Goal: Transaction & Acquisition: Subscribe to service/newsletter

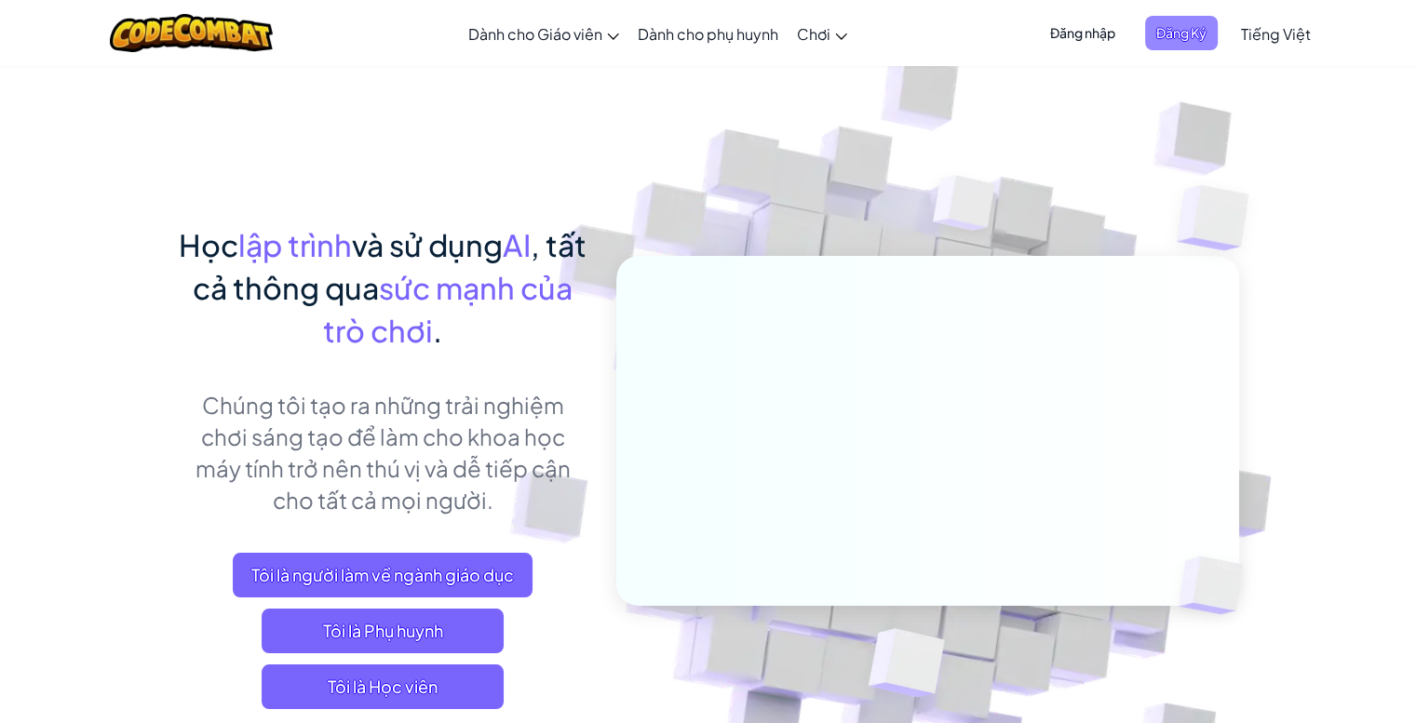
click at [1184, 35] on span "Đăng Ký" at bounding box center [1181, 33] width 73 height 34
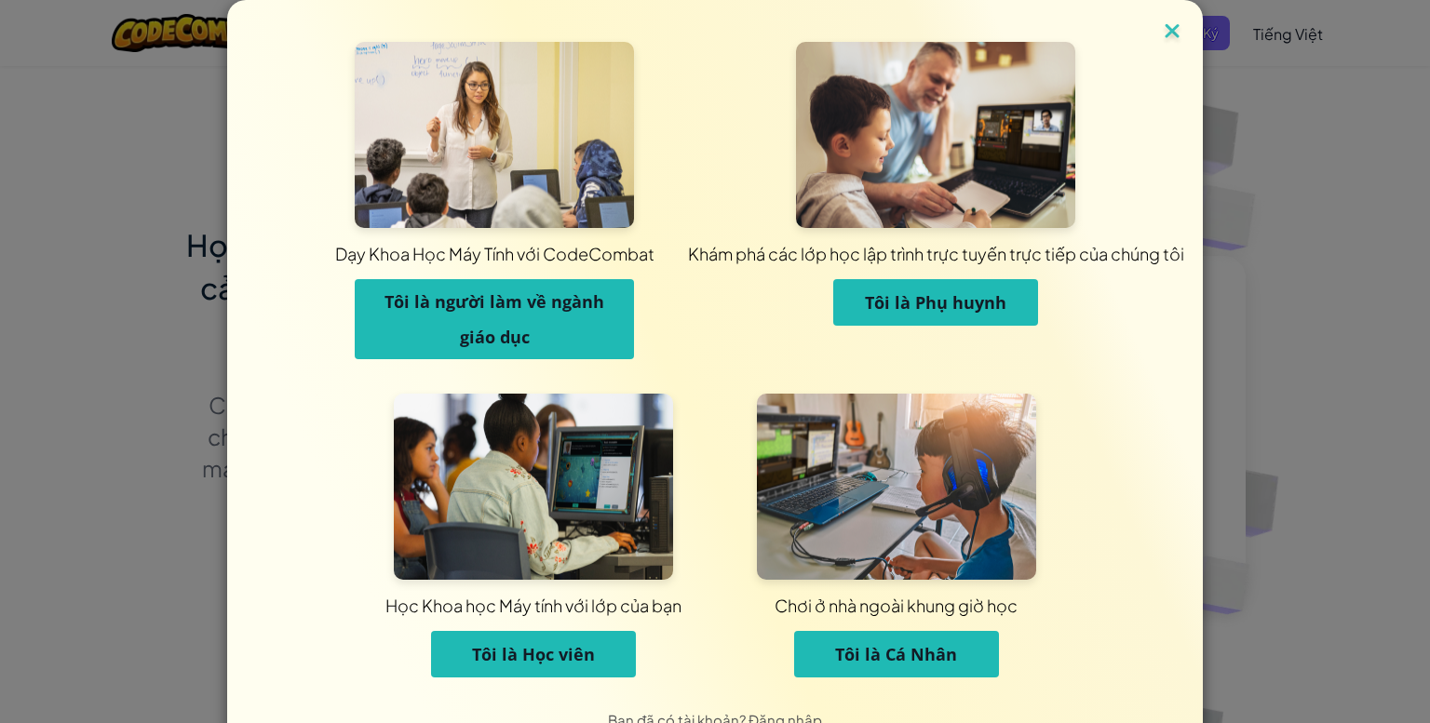
click at [1173, 24] on img at bounding box center [1172, 33] width 24 height 28
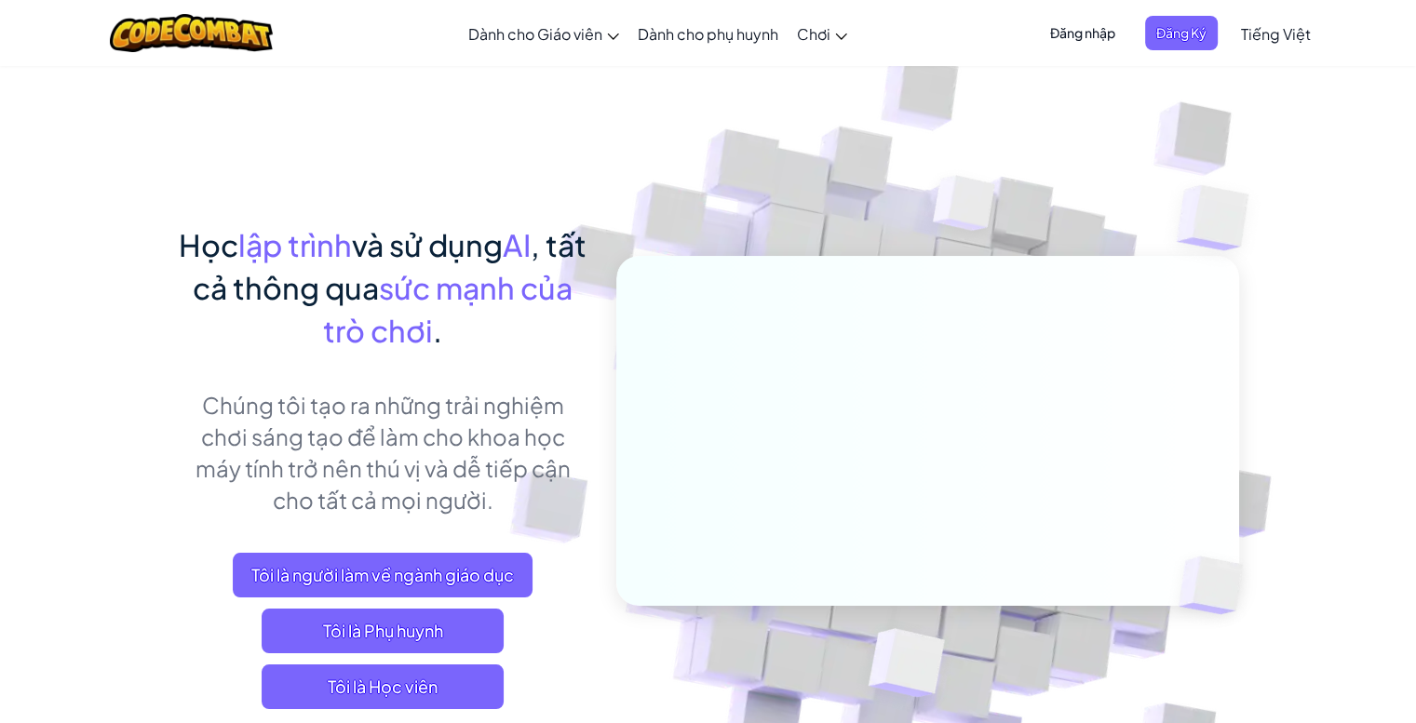
click at [1113, 34] on span "Đăng nhập" at bounding box center [1082, 33] width 87 height 34
